Goal: Task Accomplishment & Management: Manage account settings

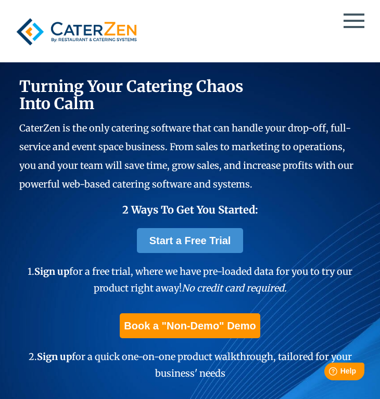
click at [352, 24] on div at bounding box center [189, 32] width 357 height 40
click at [353, 24] on div at bounding box center [189, 32] width 357 height 40
click at [353, 19] on div at bounding box center [189, 32] width 357 height 40
click at [353, 22] on div at bounding box center [189, 32] width 357 height 40
click at [353, 20] on span at bounding box center [353, 21] width 21 height 2
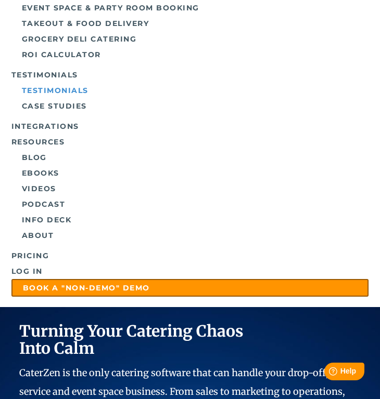
scroll to position [186, 0]
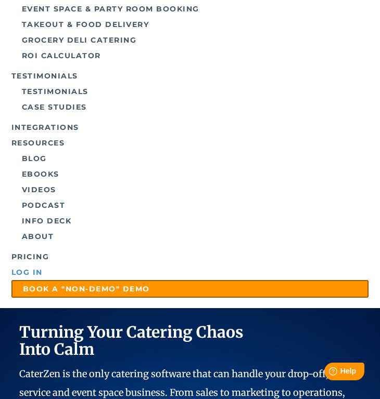
click at [25, 275] on link "Log in" at bounding box center [189, 273] width 357 height 16
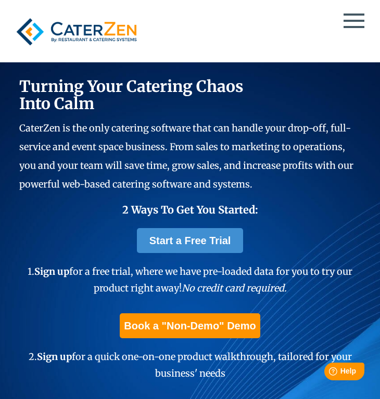
click at [353, 24] on div at bounding box center [189, 32] width 357 height 40
click at [349, 28] on span at bounding box center [353, 27] width 21 height 2
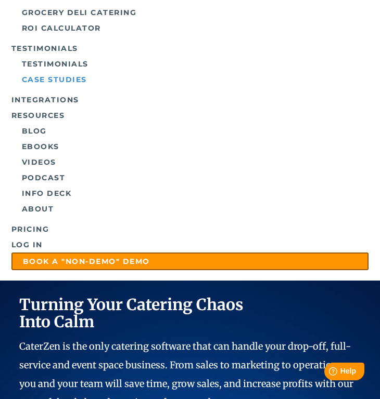
scroll to position [213, 0]
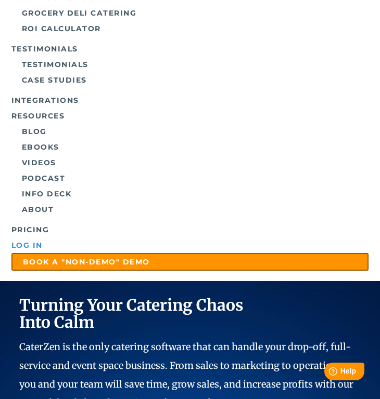
click at [30, 246] on link "Log in" at bounding box center [189, 246] width 357 height 16
